Goal: Navigation & Orientation: Understand site structure

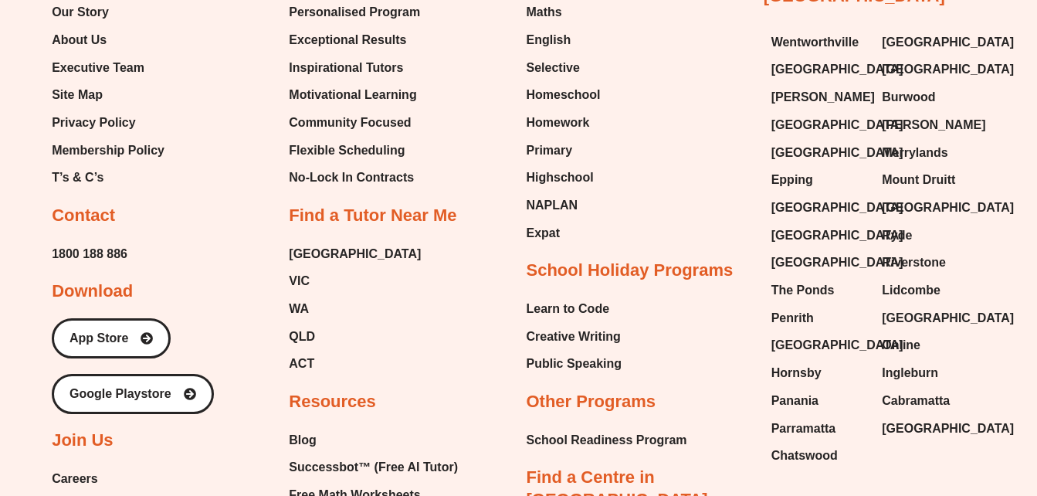
scroll to position [1606, 0]
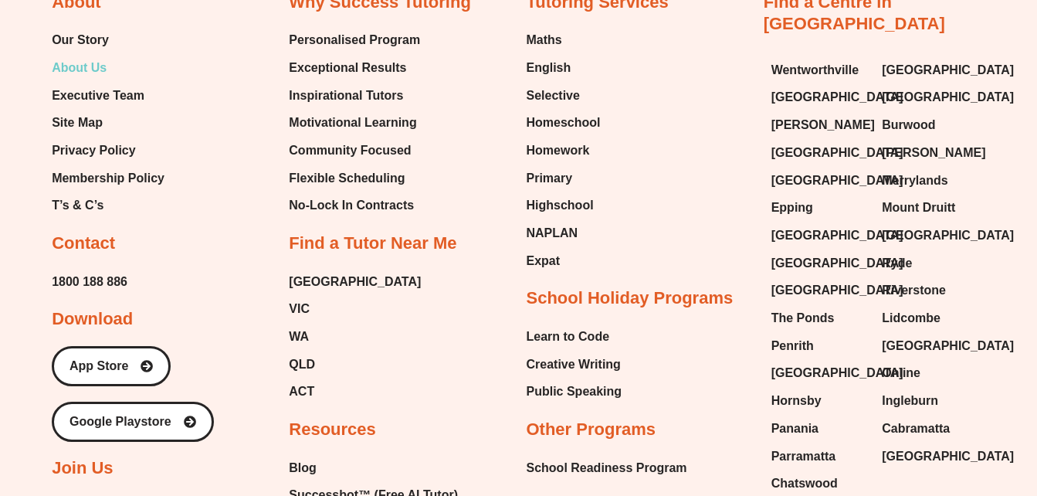
click at [63, 70] on span "About Us" at bounding box center [79, 67] width 55 height 23
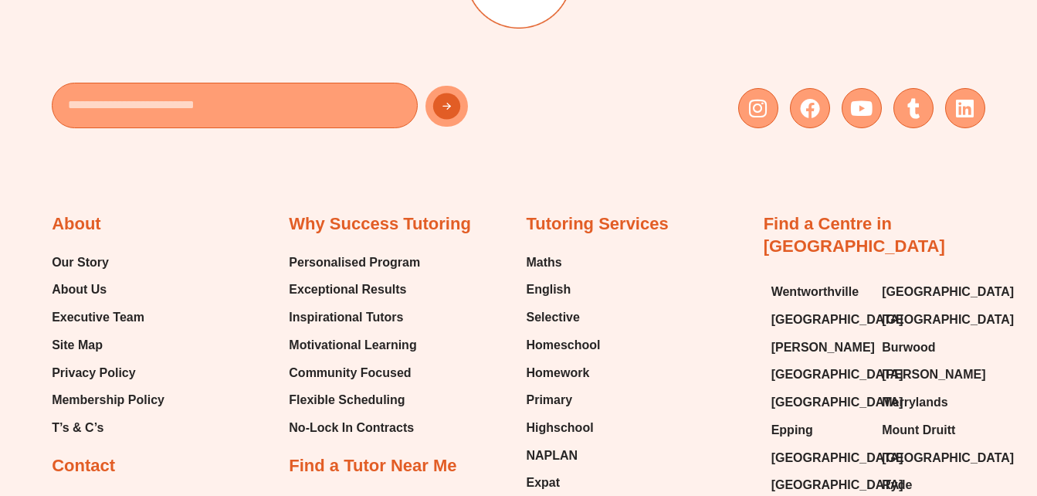
scroll to position [3166, 0]
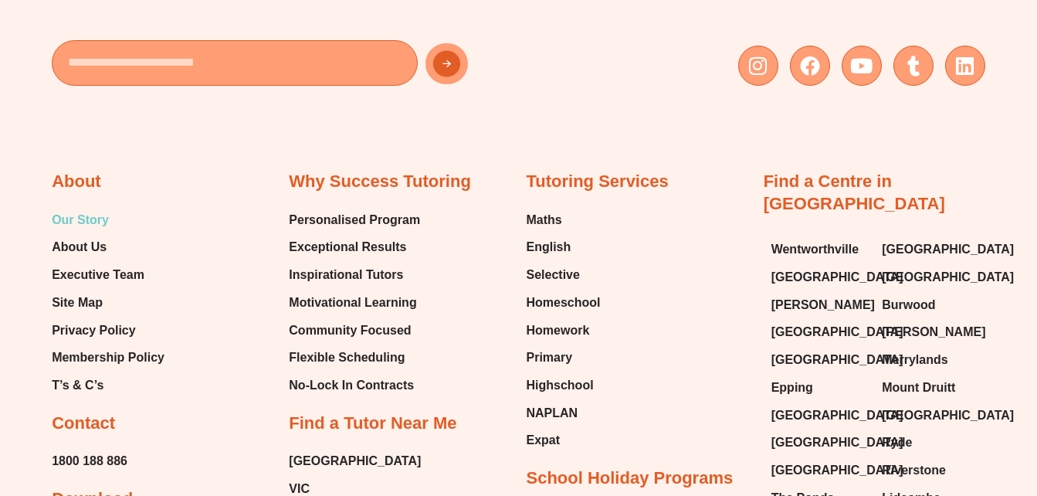
click at [76, 219] on span "Our Story" at bounding box center [80, 219] width 57 height 23
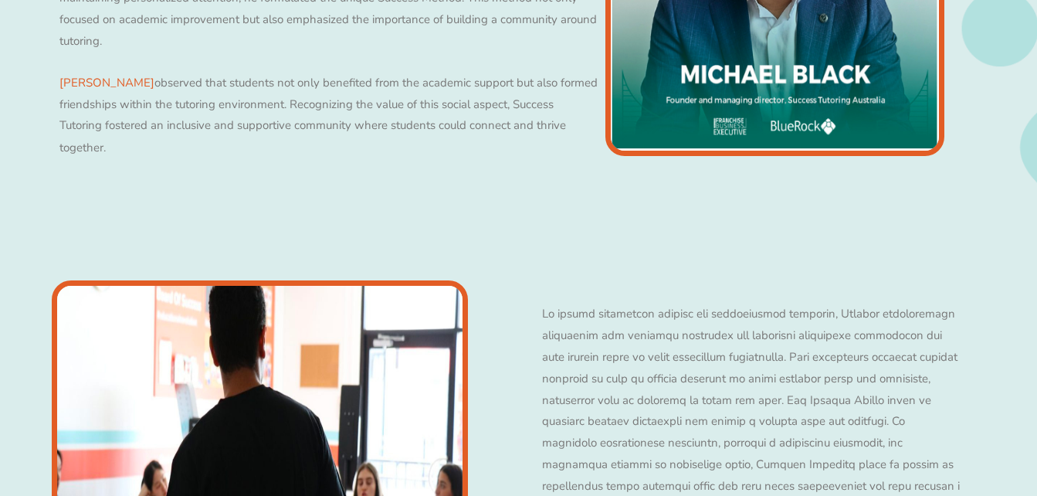
scroll to position [1002, 0]
